Goal: Information Seeking & Learning: Learn about a topic

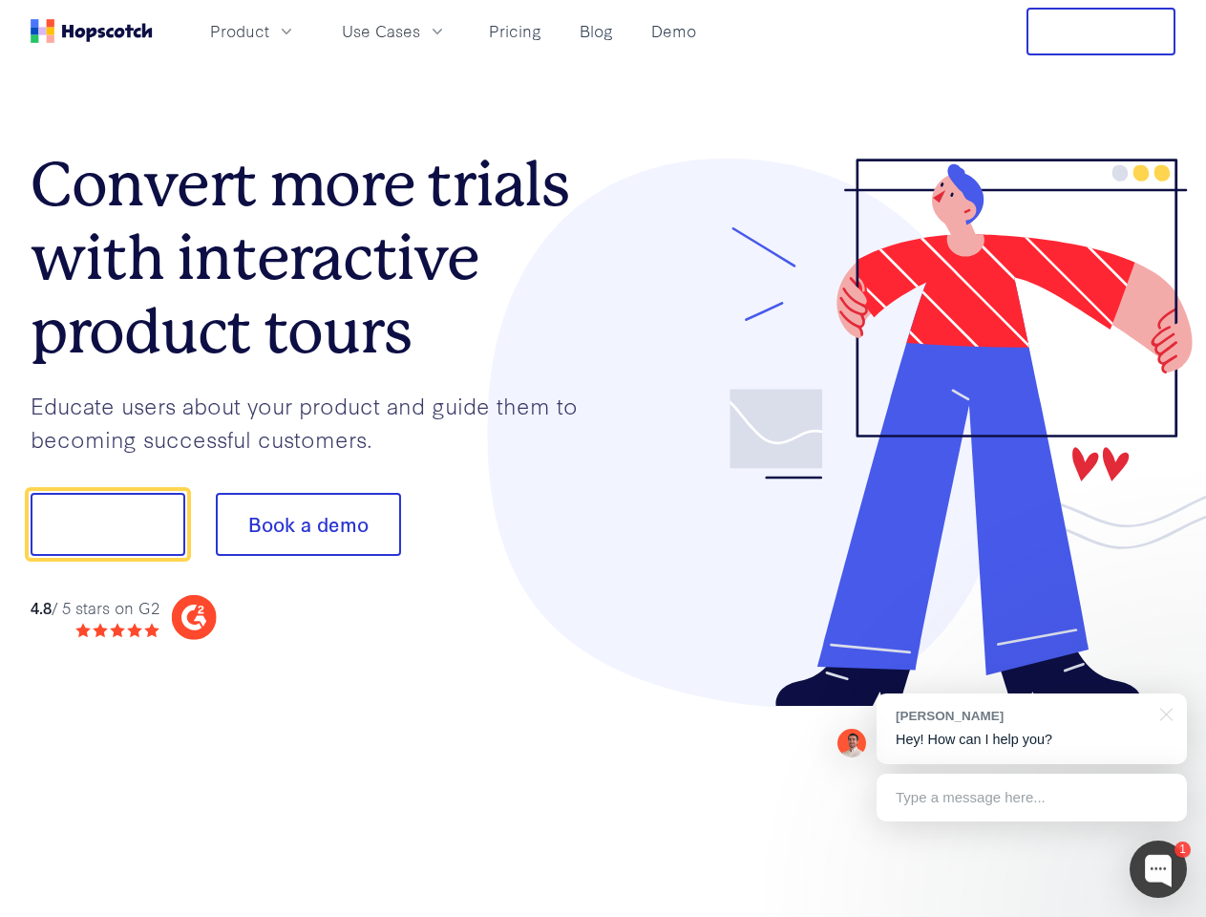
click at [604, 458] on div at bounding box center [890, 433] width 573 height 549
click at [269, 31] on span "Product" at bounding box center [239, 31] width 59 height 24
click at [420, 31] on span "Use Cases" at bounding box center [381, 31] width 78 height 24
click at [1101, 32] on button "Free Trial" at bounding box center [1101, 32] width 149 height 48
click at [107, 524] on button "Show me!" at bounding box center [108, 524] width 155 height 63
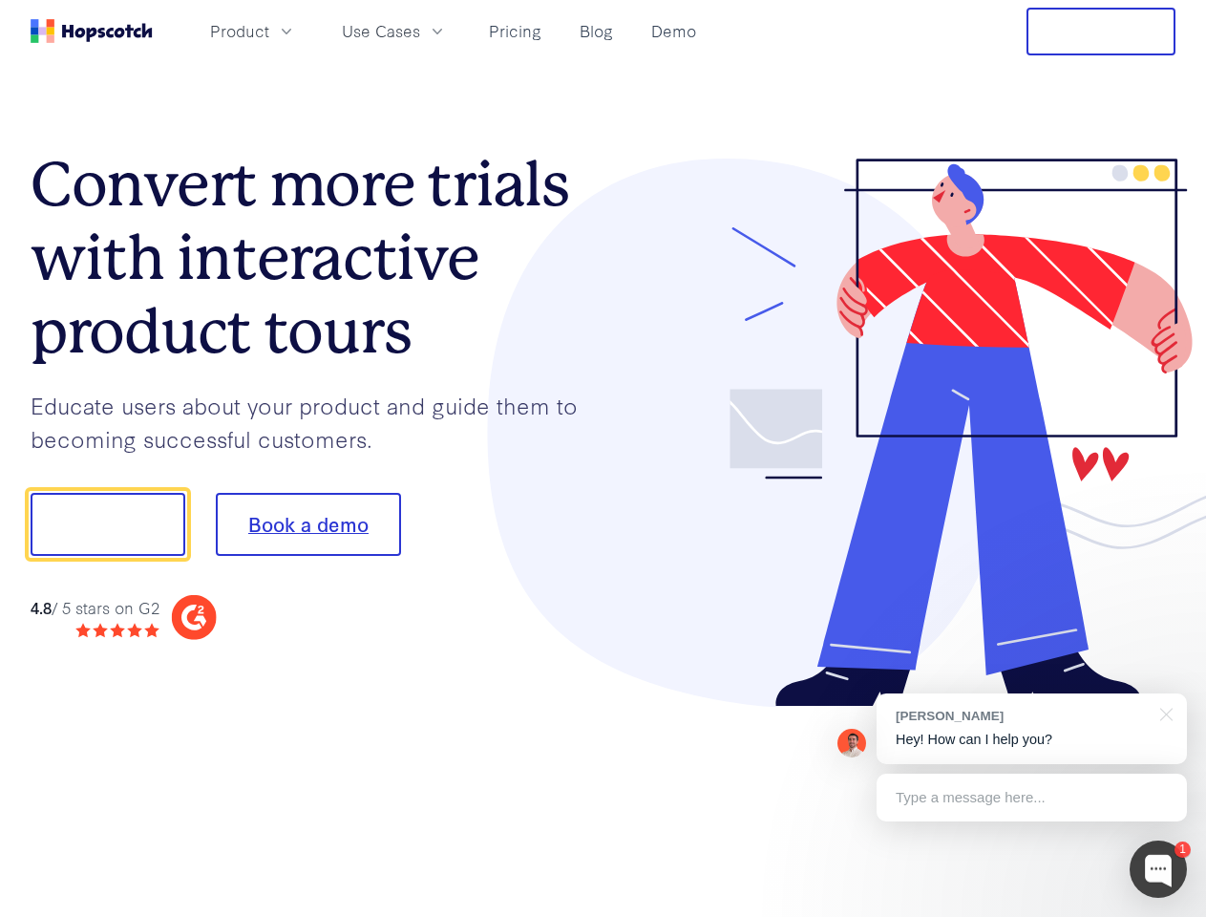
click at [308, 524] on button "Book a demo" at bounding box center [308, 524] width 185 height 63
click at [1159, 869] on div at bounding box center [1158, 869] width 57 height 57
click at [1032, 729] on div "[PERSON_NAME] Hey! How can I help you?" at bounding box center [1032, 728] width 310 height 71
click at [1163, 713] on div at bounding box center [1008, 649] width 358 height 381
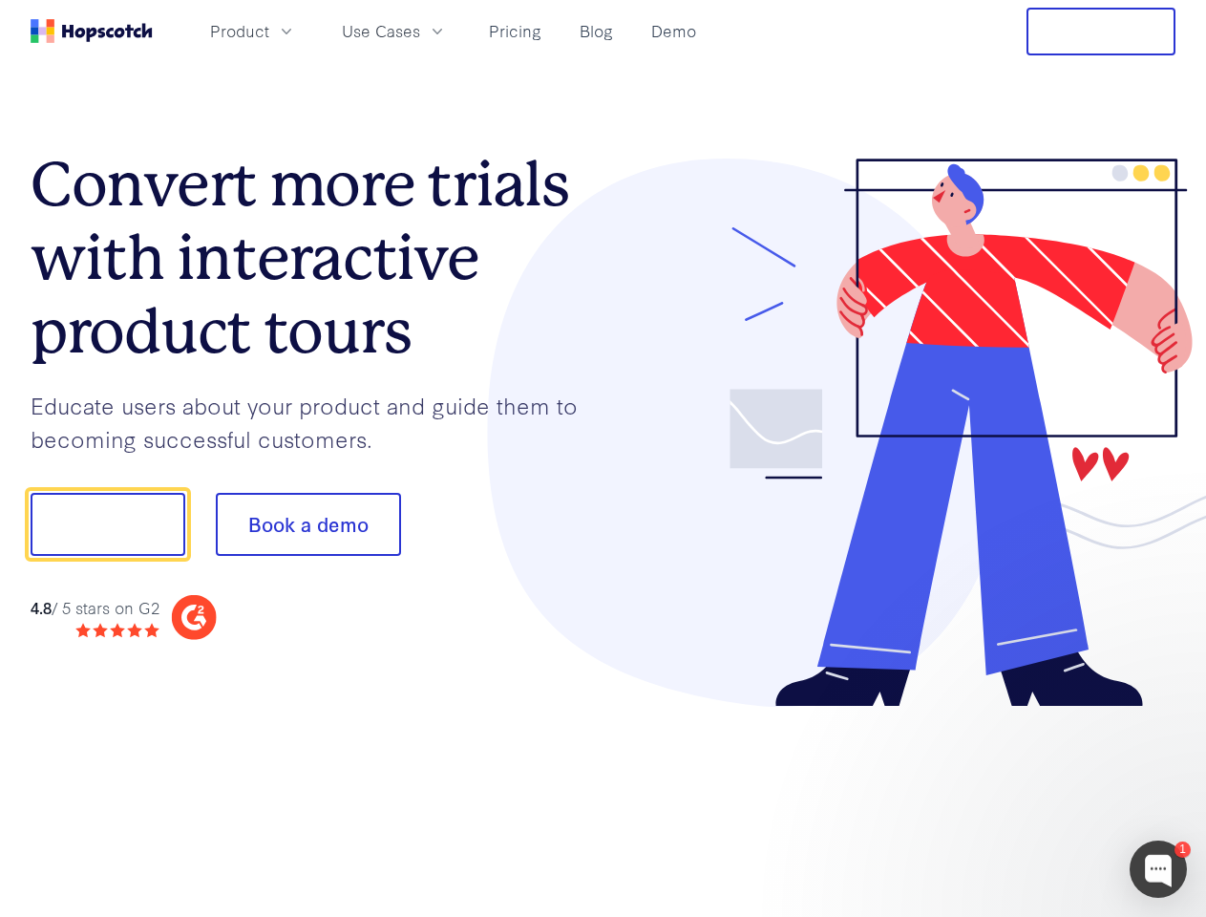
click at [1032, 798] on div at bounding box center [1008, 649] width 358 height 381
